Goal: Task Accomplishment & Management: Manage account settings

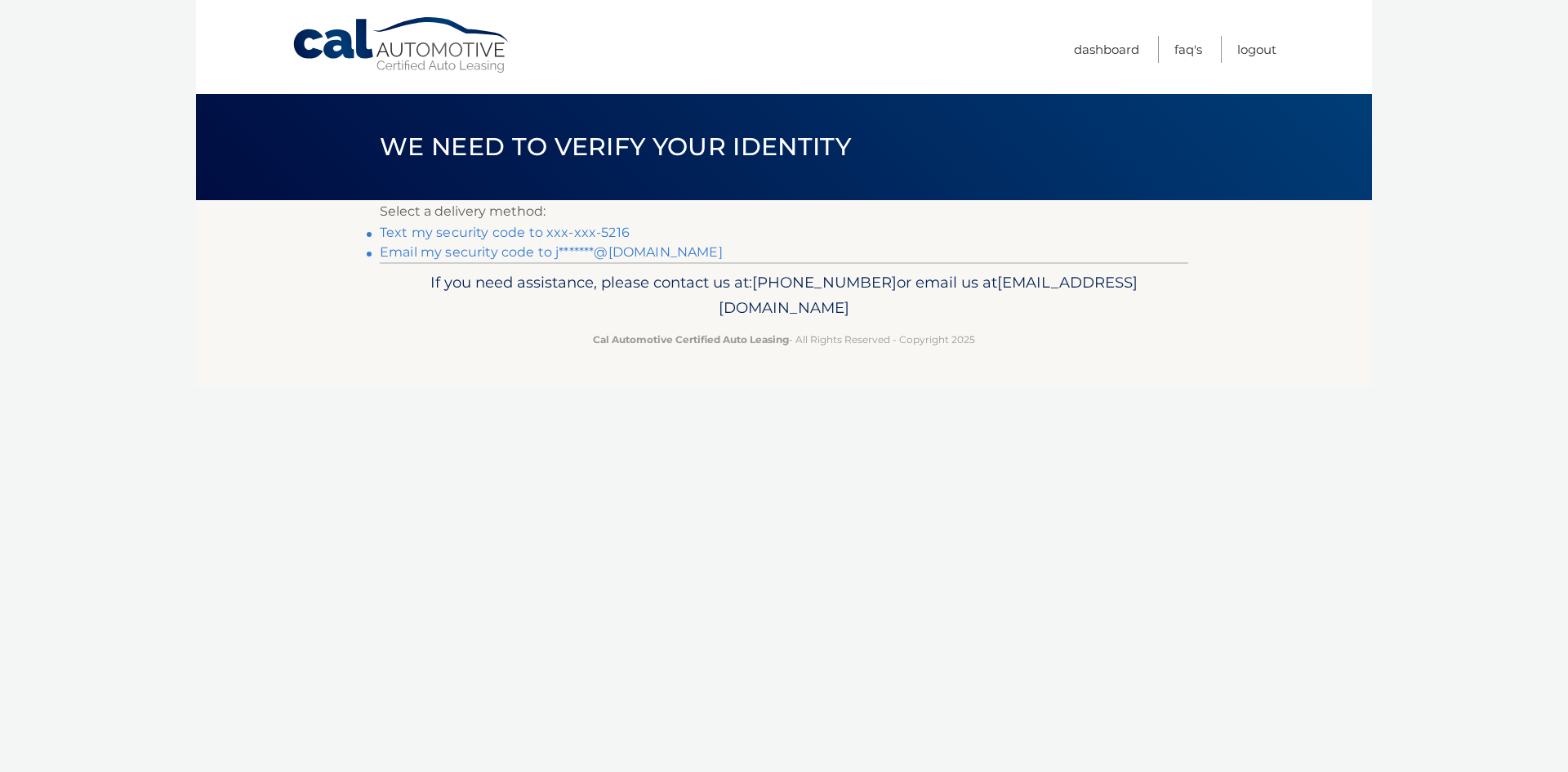
click at [531, 235] on link "Text my security code to xxx-xxx-5216" at bounding box center [504, 232] width 250 height 15
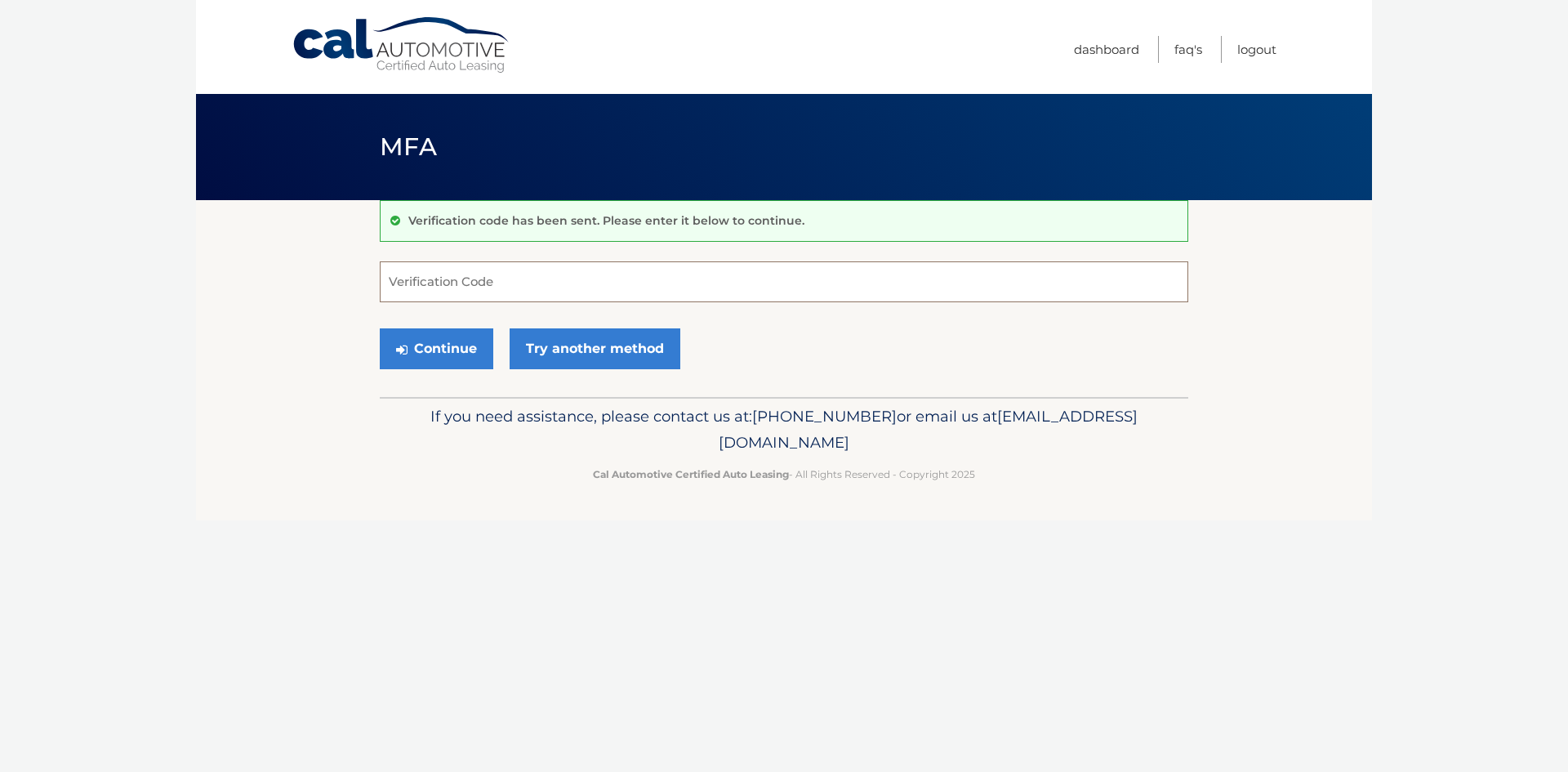
click at [544, 278] on input "Verification Code" at bounding box center [784, 282] width 808 height 41
type input "312197"
click at [387, 361] on button "Continue" at bounding box center [436, 349] width 113 height 41
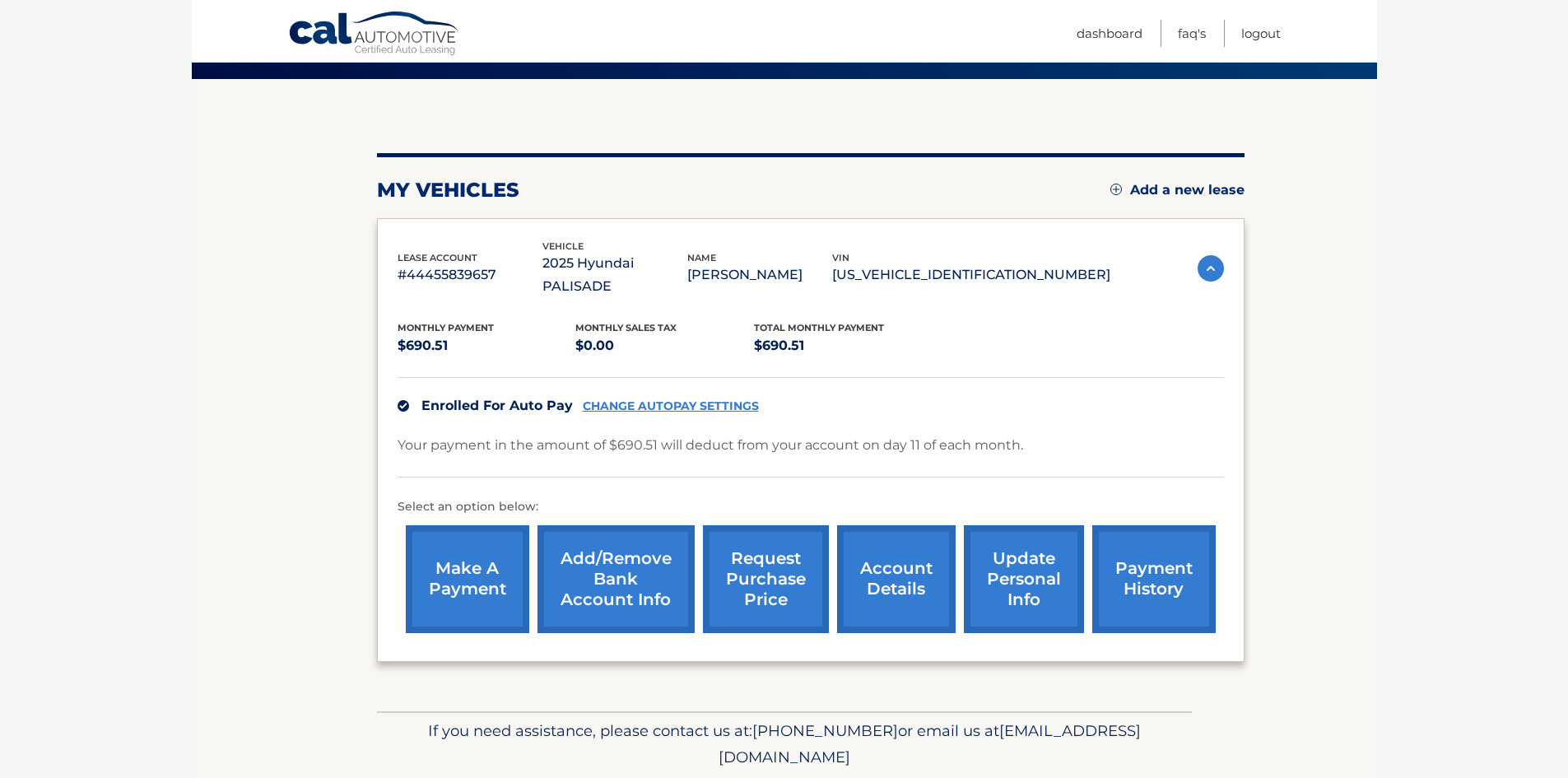
scroll to position [157, 0]
